Goal: Navigation & Orientation: Understand site structure

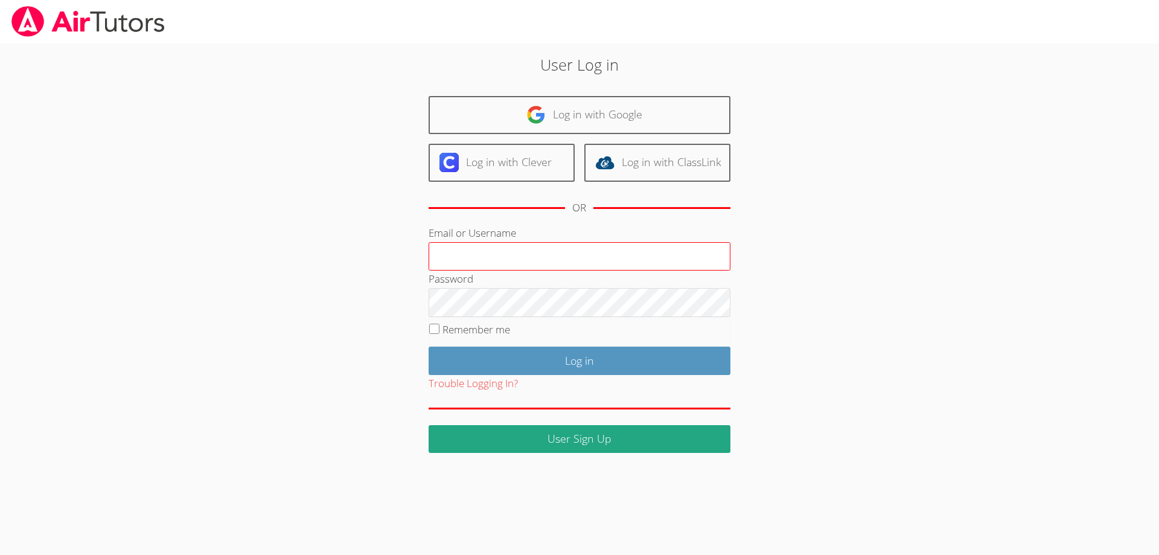
type input "Heatherparham@airtutors.org"
click at [563, 251] on input "Heatherparham@airtutors.org" at bounding box center [580, 256] width 302 height 29
click at [609, 258] on input "Heatherparham@airtutors.org" at bounding box center [580, 256] width 302 height 29
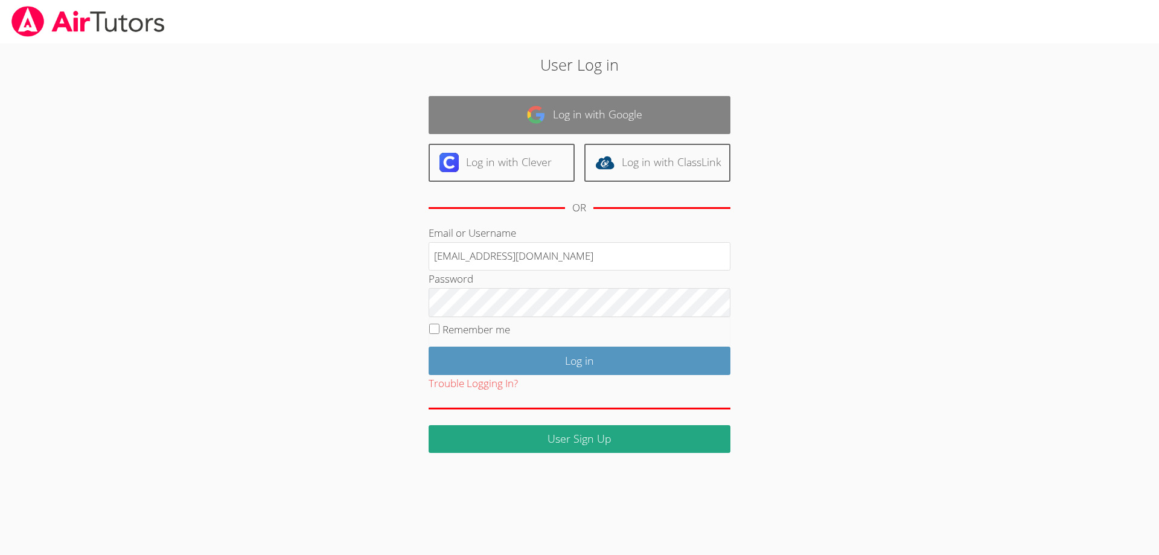
click at [608, 106] on link "Log in with Google" at bounding box center [580, 115] width 302 height 38
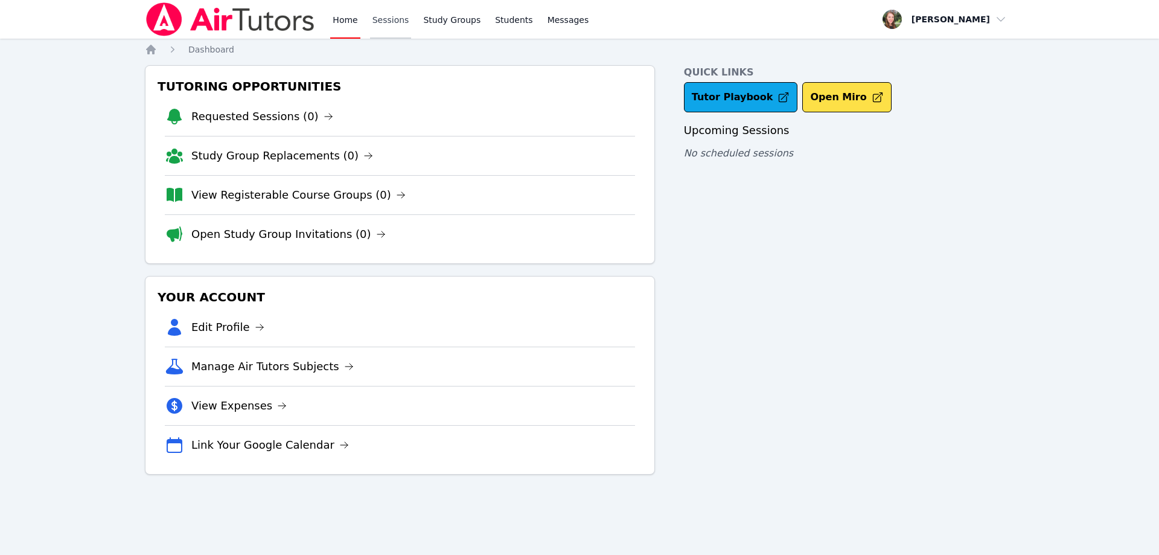
click at [386, 16] on link "Sessions" at bounding box center [391, 19] width 42 height 39
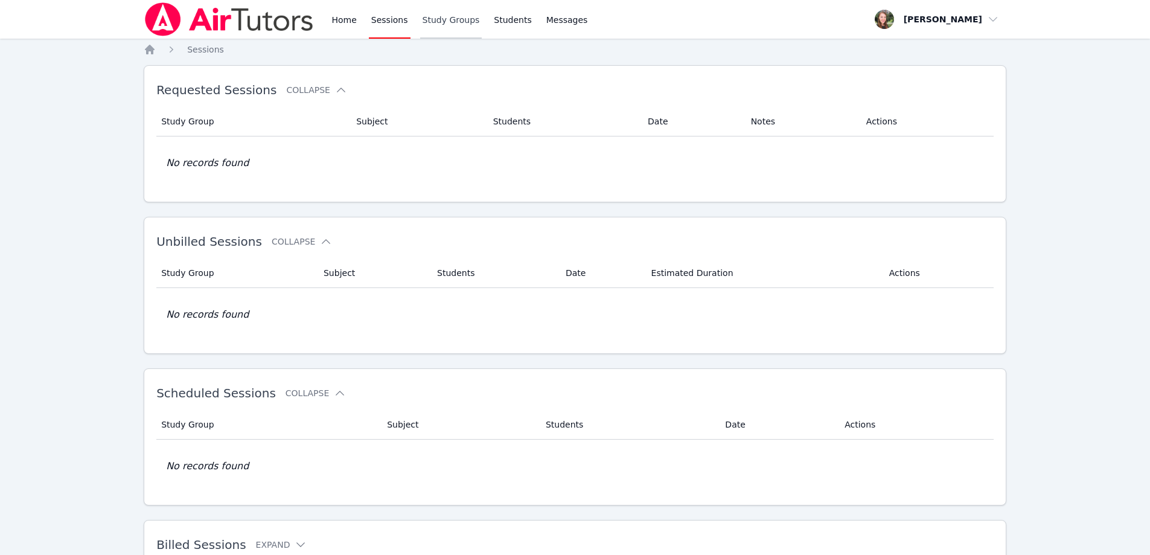
click at [451, 23] on link "Study Groups" at bounding box center [451, 19] width 62 height 39
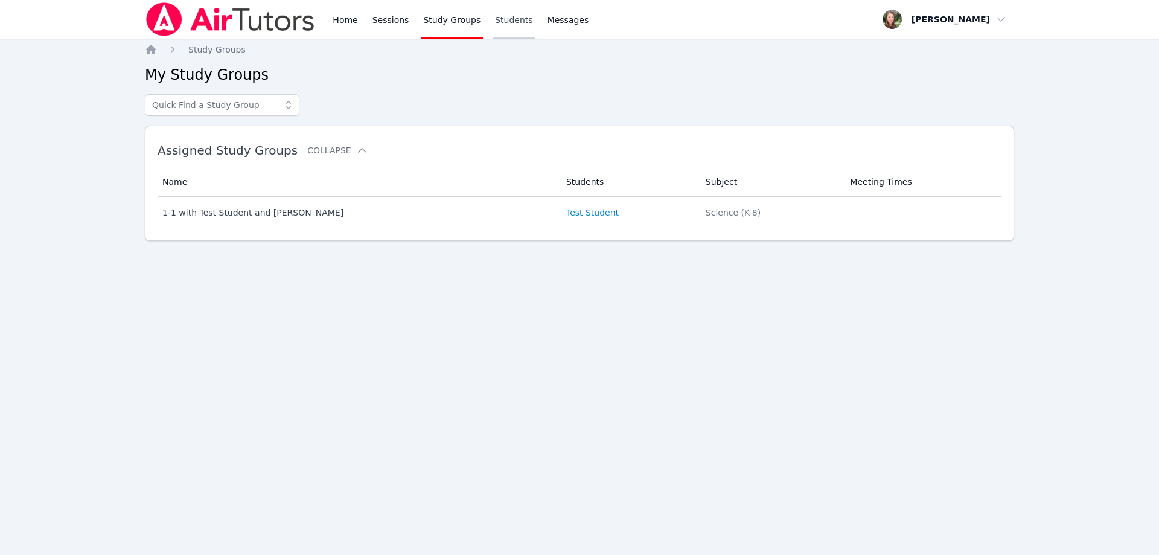
click at [499, 17] on link "Students" at bounding box center [514, 19] width 42 height 39
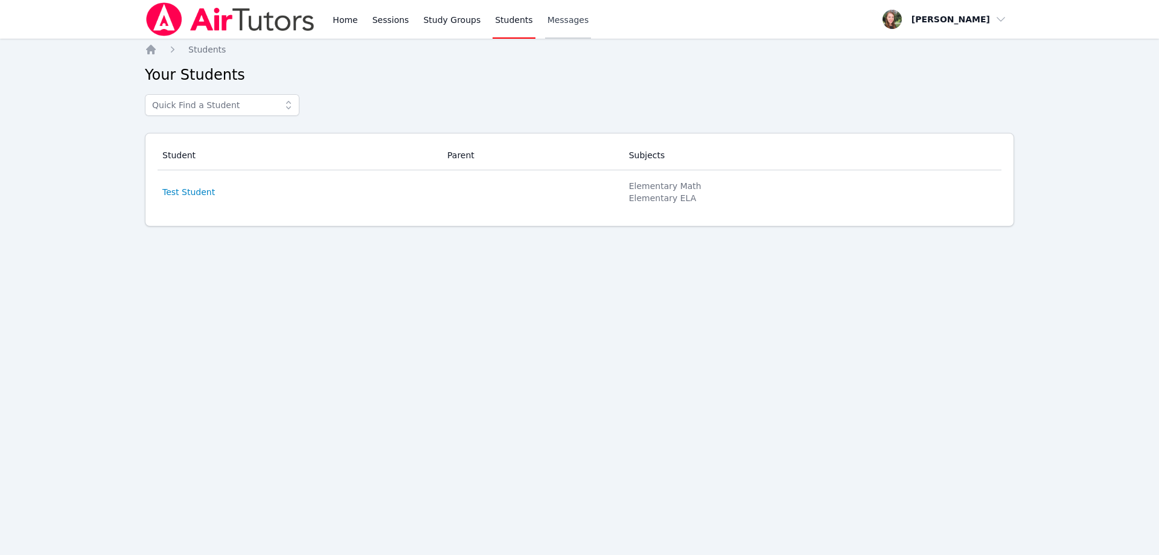
click at [549, 23] on span "Messages" at bounding box center [569, 20] width 42 height 12
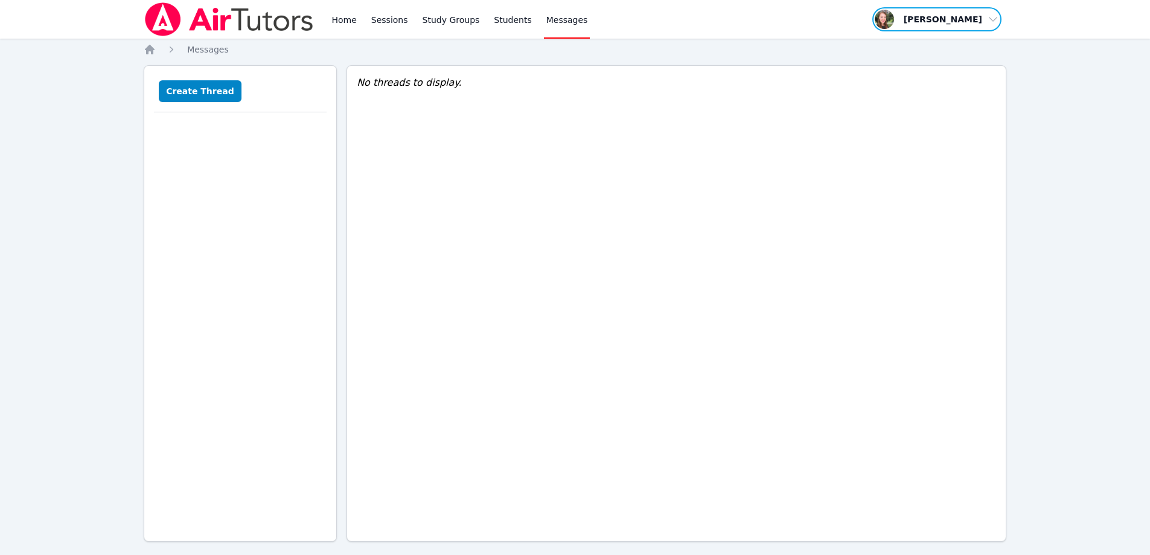
click at [948, 22] on span "button" at bounding box center [937, 19] width 132 height 27
click at [344, 19] on link "Home" at bounding box center [344, 19] width 30 height 39
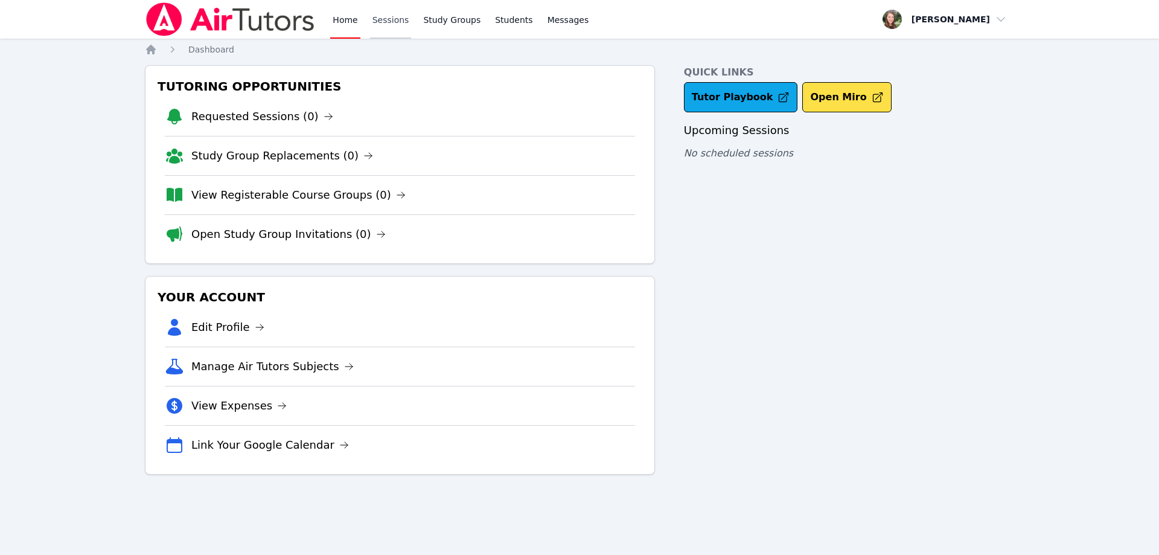
click at [400, 19] on link "Sessions" at bounding box center [391, 19] width 42 height 39
